Goal: Task Accomplishment & Management: Use online tool/utility

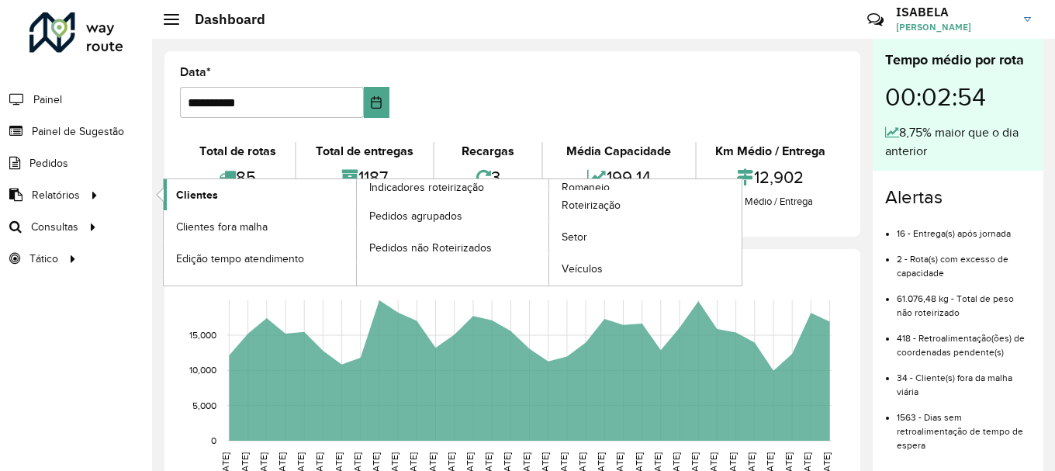
click at [186, 187] on span "Clientes" at bounding box center [197, 195] width 42 height 16
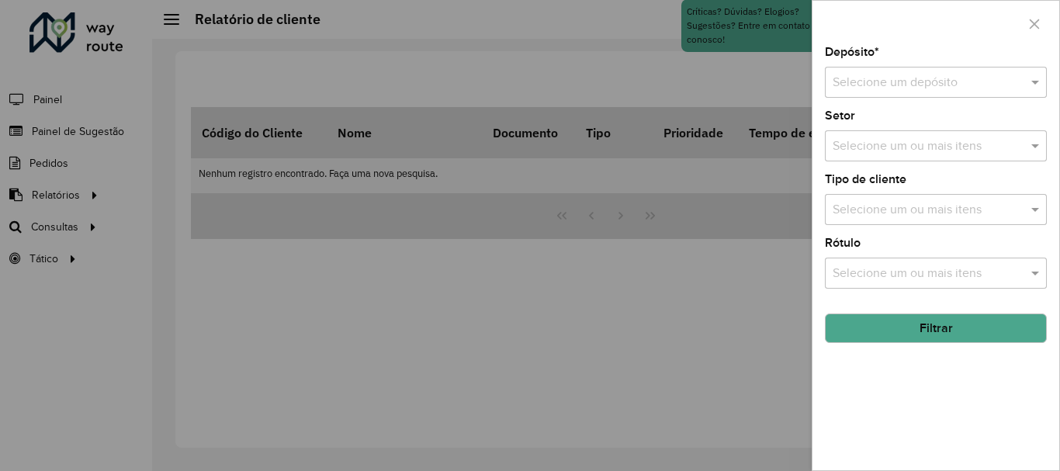
click at [872, 83] on input "text" at bounding box center [919, 83] width 175 height 19
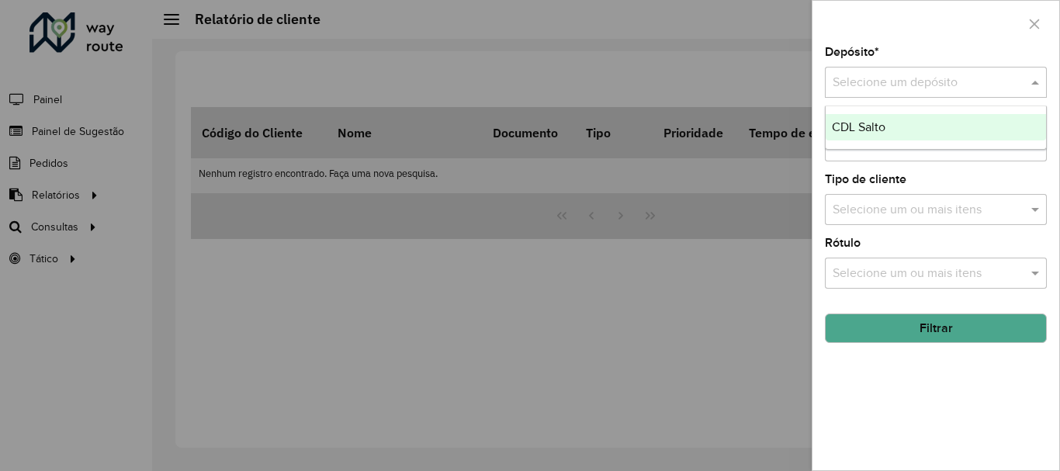
click at [883, 130] on span "CDL Salto" at bounding box center [859, 126] width 54 height 13
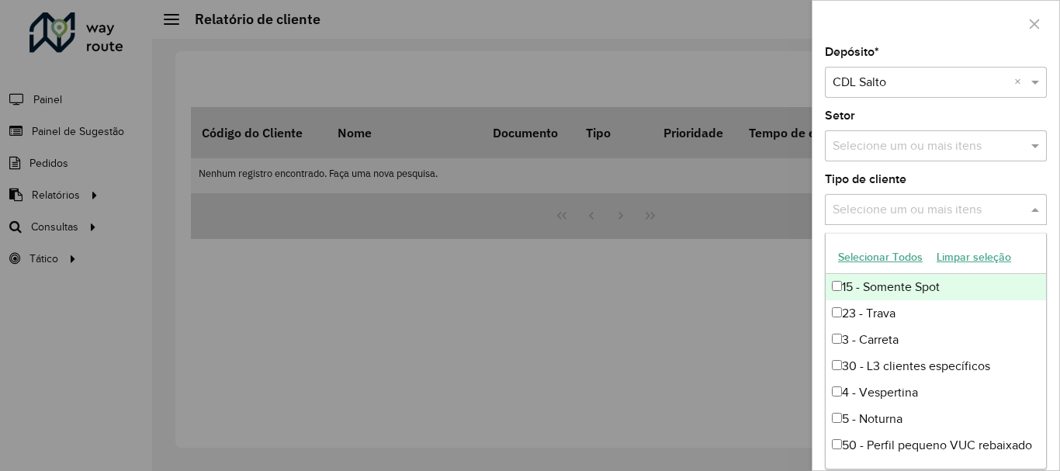
click at [883, 214] on input "text" at bounding box center [927, 210] width 199 height 19
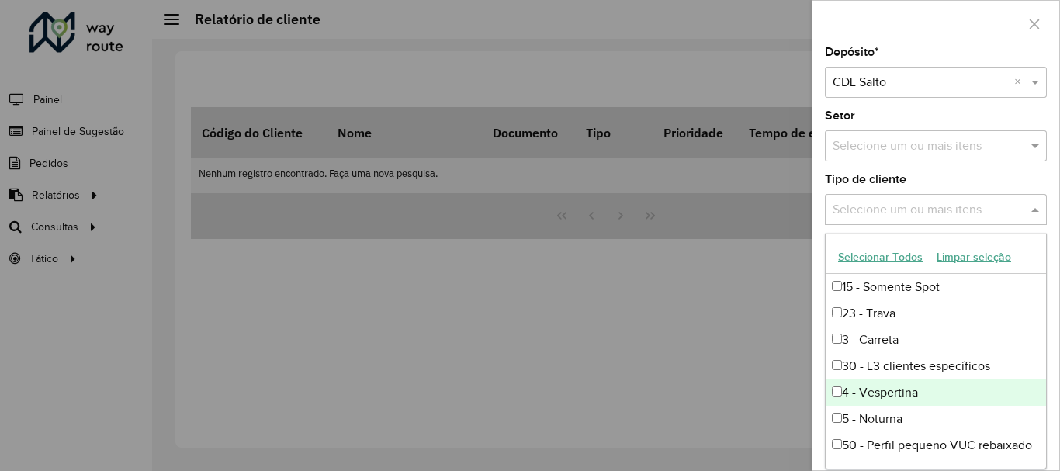
click at [910, 390] on div "4 - Vespertina" at bounding box center [935, 392] width 220 height 26
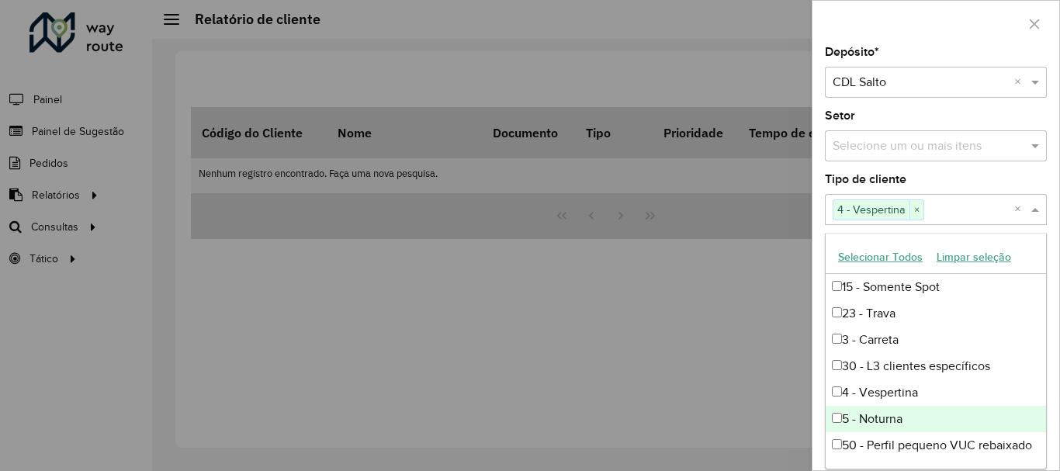
click at [902, 417] on div "5 - Noturna" at bounding box center [935, 419] width 220 height 26
click at [766, 390] on div at bounding box center [530, 235] width 1060 height 471
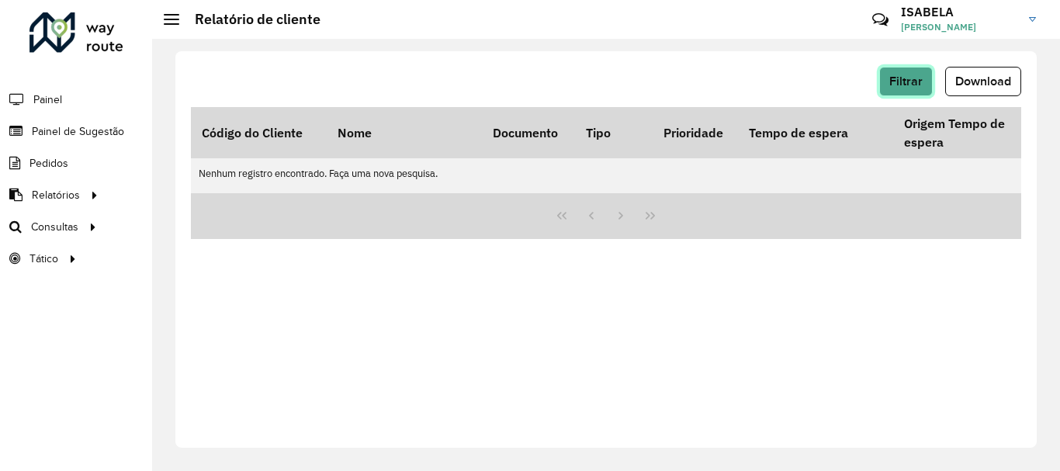
click at [921, 76] on span "Filtrar" at bounding box center [905, 80] width 33 height 13
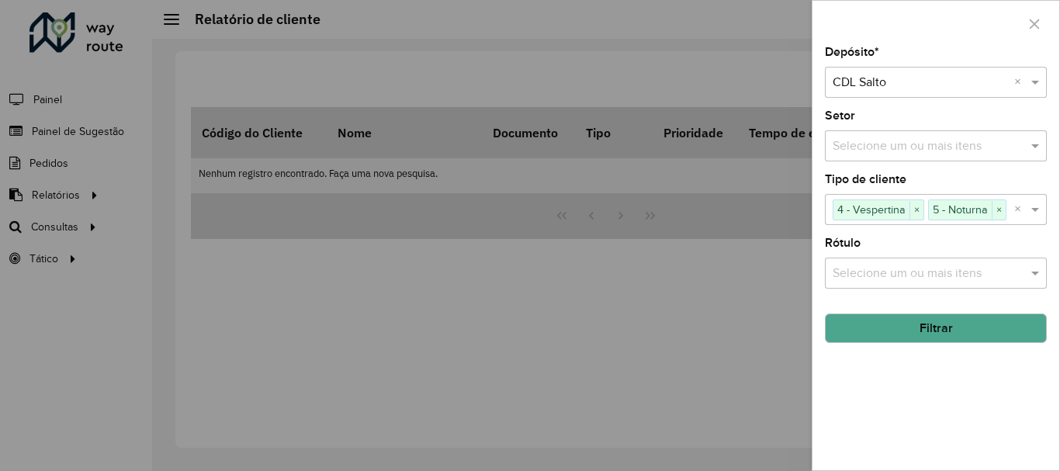
click at [949, 313] on button "Filtrar" at bounding box center [936, 327] width 222 height 29
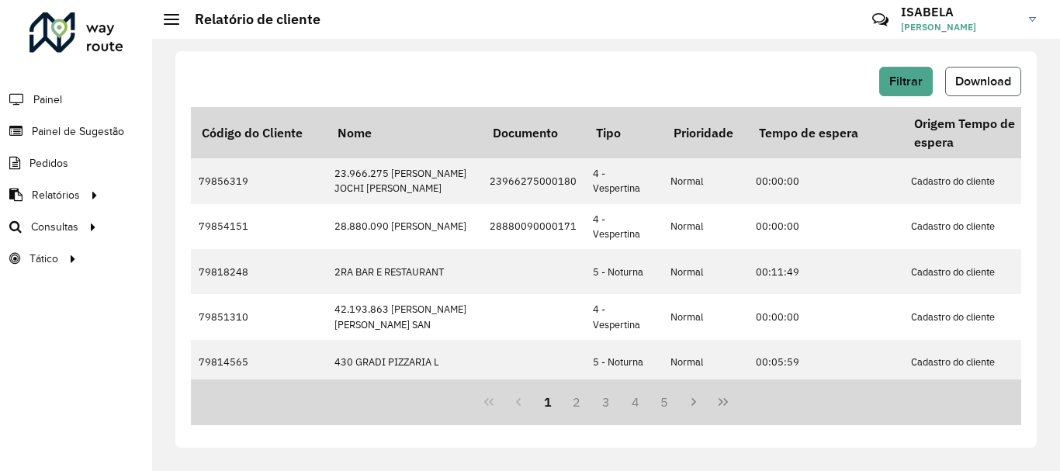
click at [973, 72] on button "Download" at bounding box center [983, 81] width 76 height 29
